Goal: Navigation & Orientation: Understand site structure

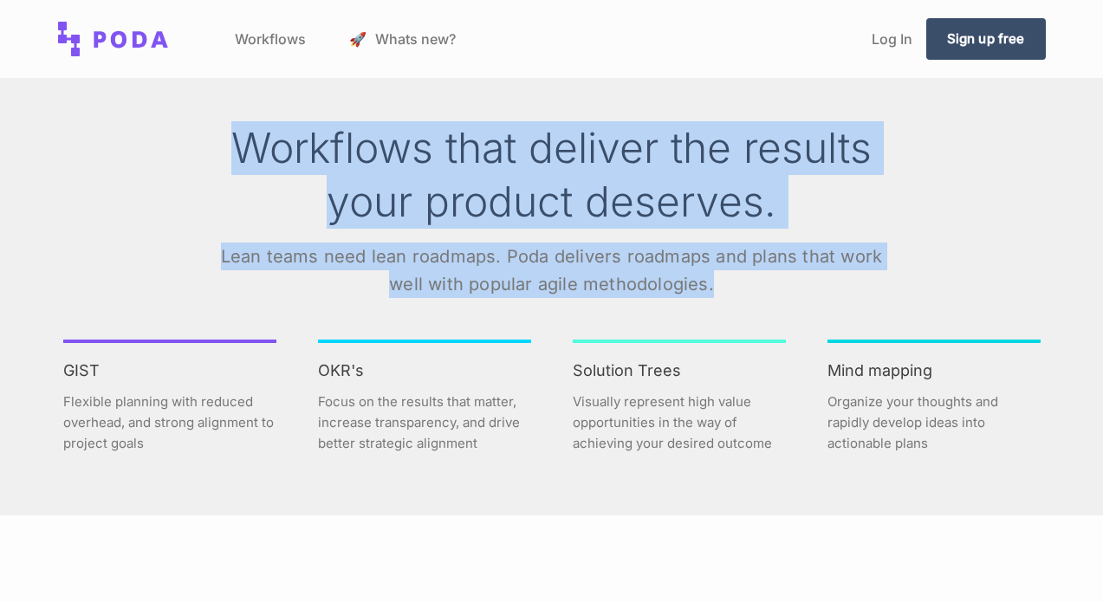
click at [491, 227] on h1 "Workflows that deliver the results your product deserves." at bounding box center [551, 175] width 693 height 108
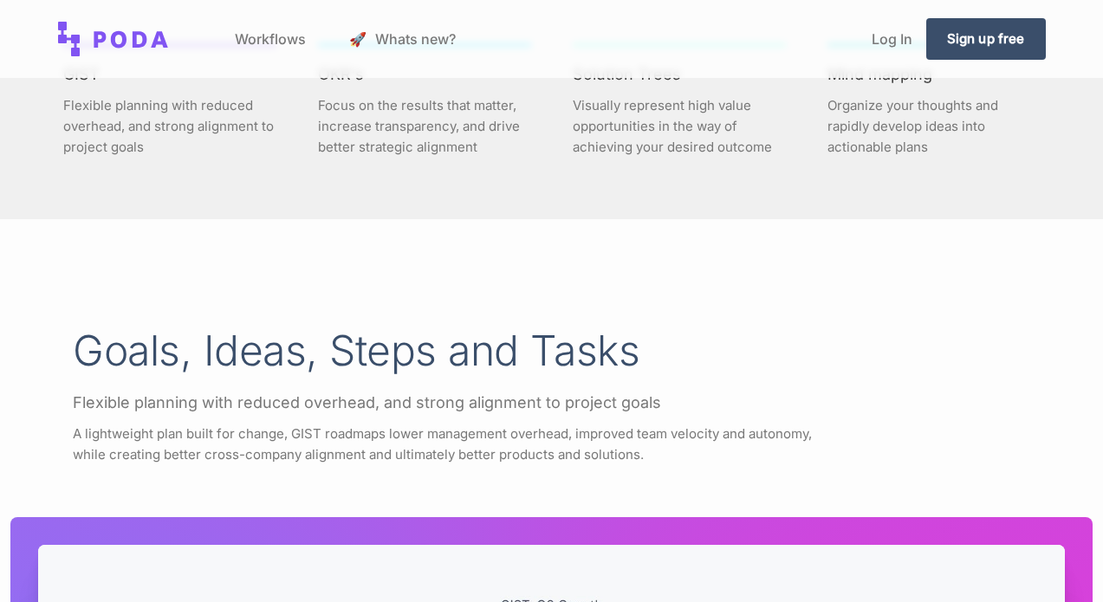
scroll to position [298, 0]
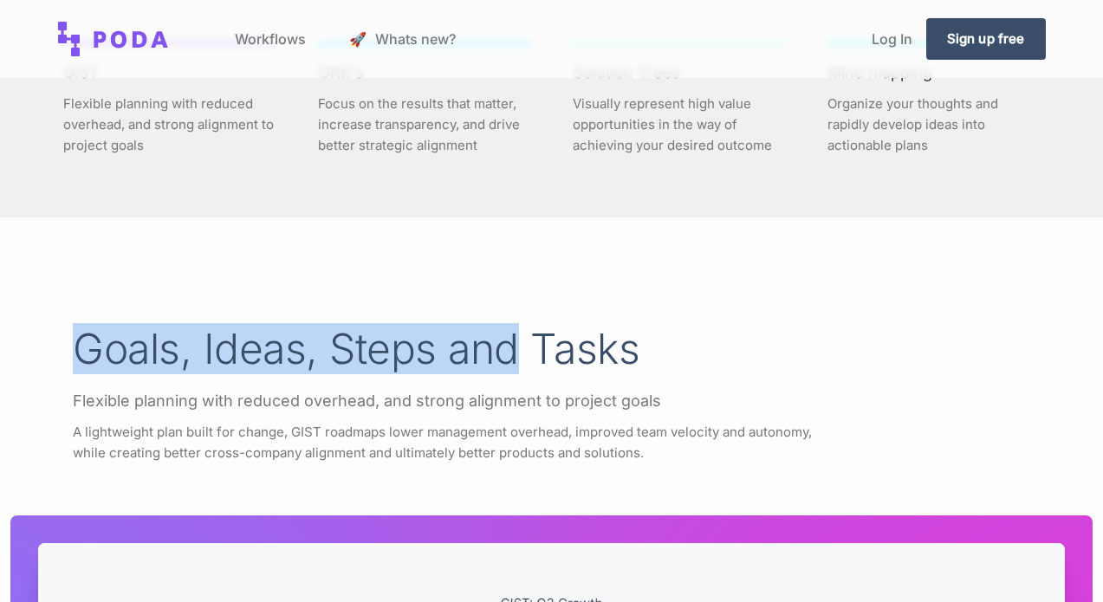
drag, startPoint x: 79, startPoint y: 337, endPoint x: 653, endPoint y: 309, distance: 574.5
click at [588, 366] on div "Goals, Ideas, Steps and Tasks Flexible planning with reduced overhead, and stro…" at bounding box center [551, 394] width 1083 height 139
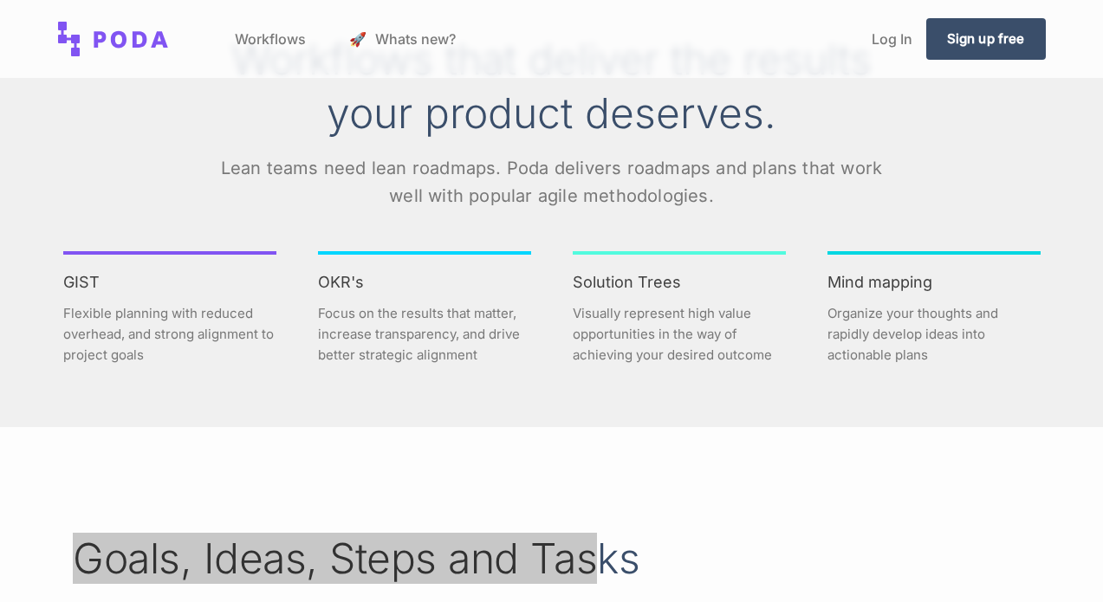
scroll to position [0, 0]
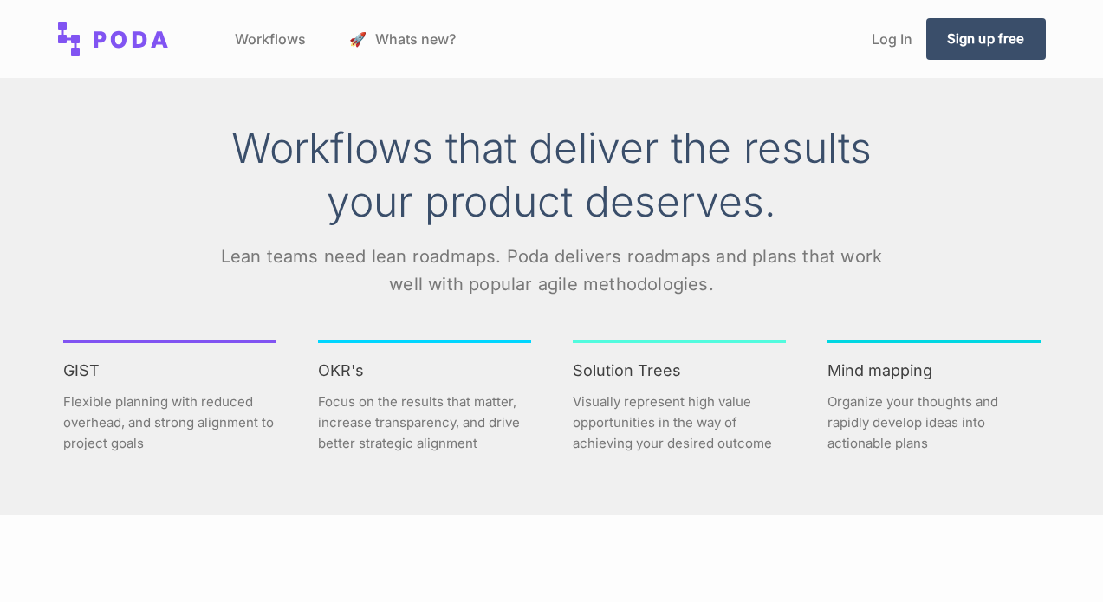
click at [118, 34] on img at bounding box center [113, 39] width 111 height 35
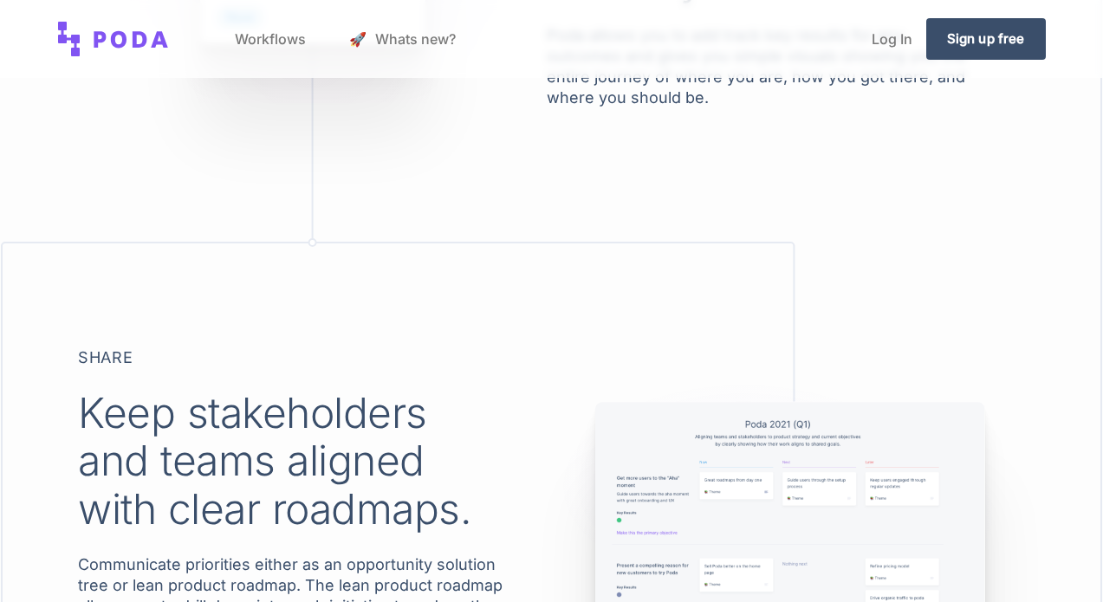
scroll to position [1810, 0]
